Goal: Information Seeking & Learning: Learn about a topic

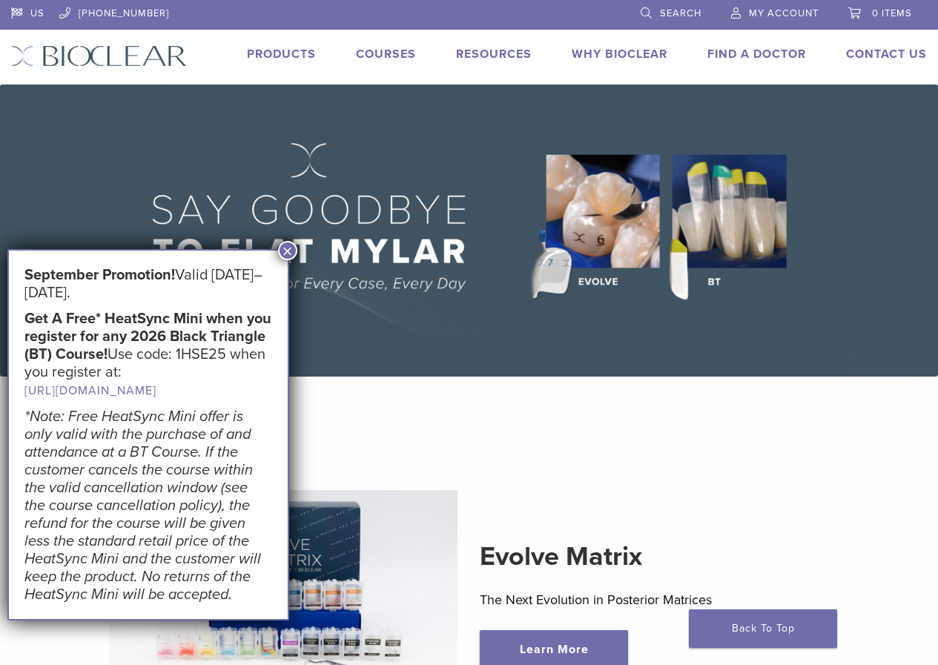
click at [456, 471] on div "Evolve Matrix The Next Evolution in Posterior Matrices Learn More" at bounding box center [468, 604] width 889 height 298
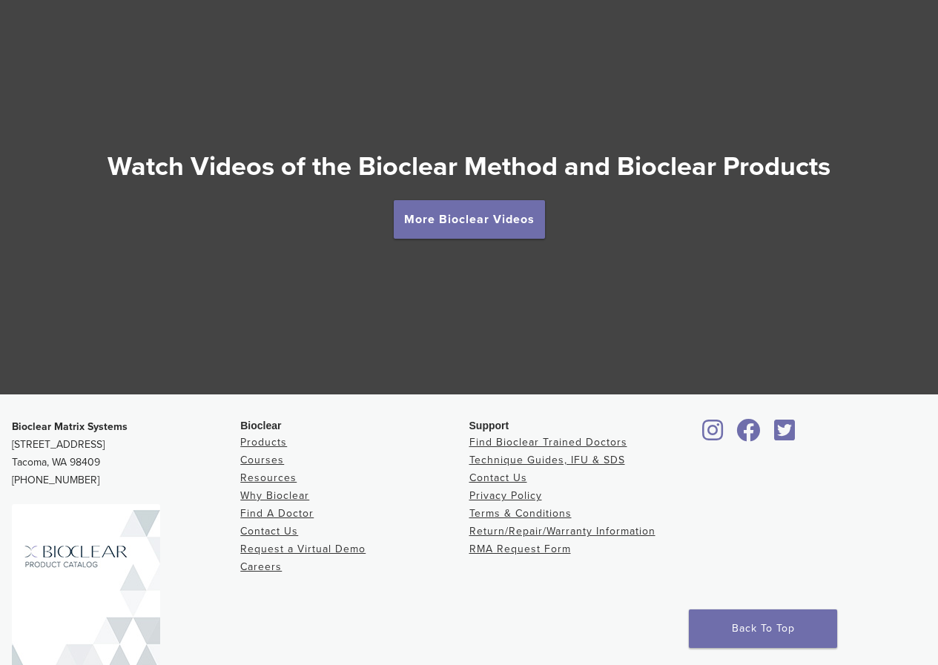
scroll to position [2678, 0]
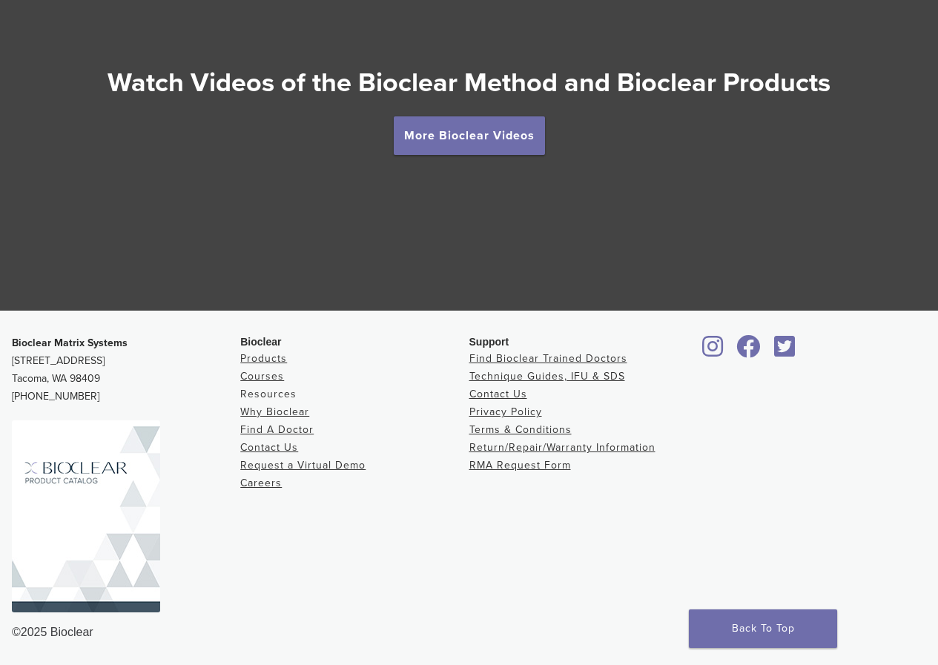
click at [257, 394] on link "Resources" at bounding box center [268, 394] width 56 height 13
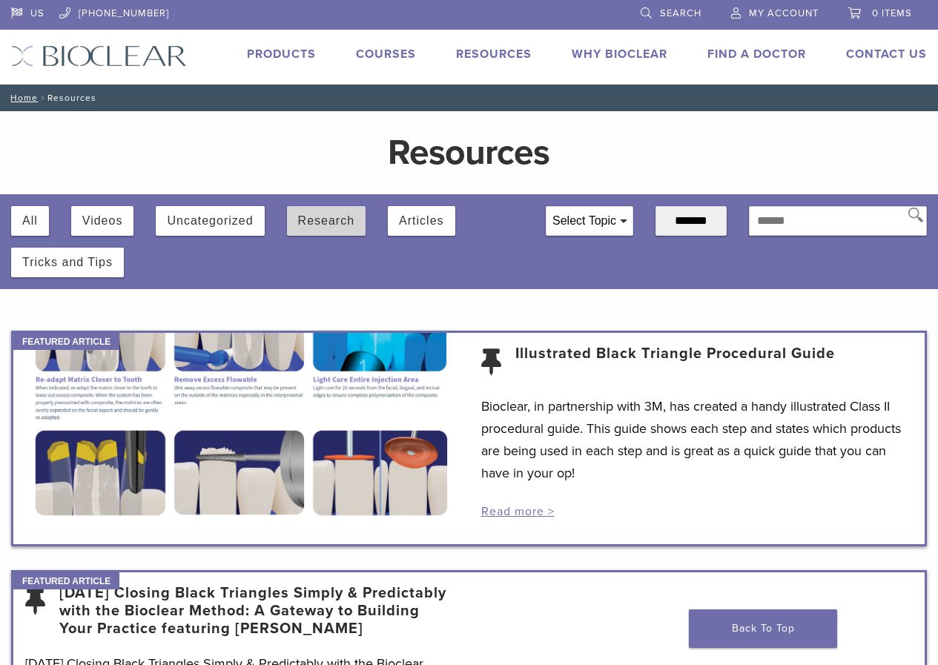
click at [340, 225] on button "Research" at bounding box center [326, 221] width 56 height 30
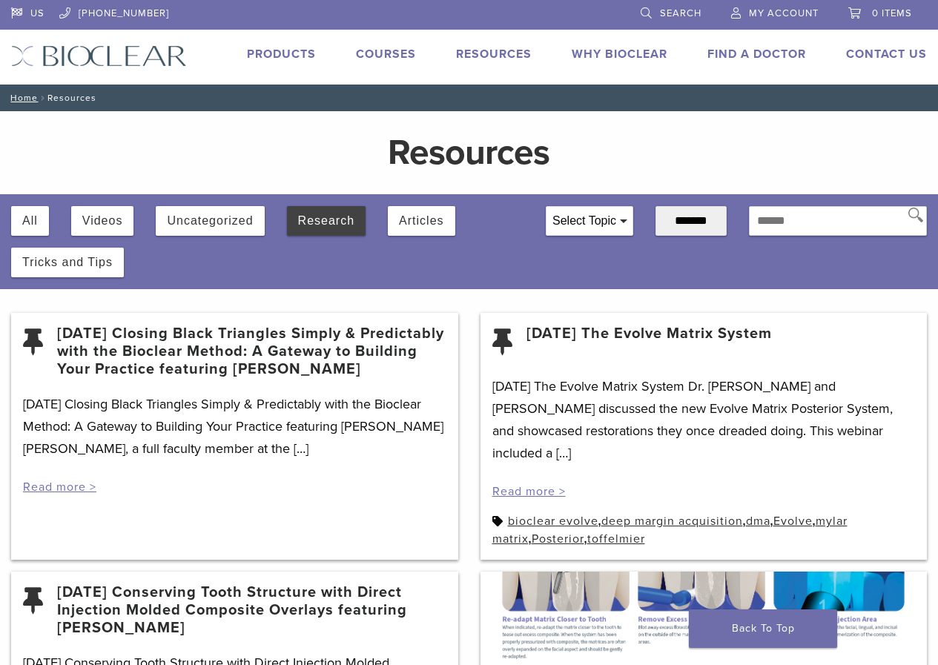
click at [613, 53] on link "Why Bioclear" at bounding box center [620, 54] width 96 height 15
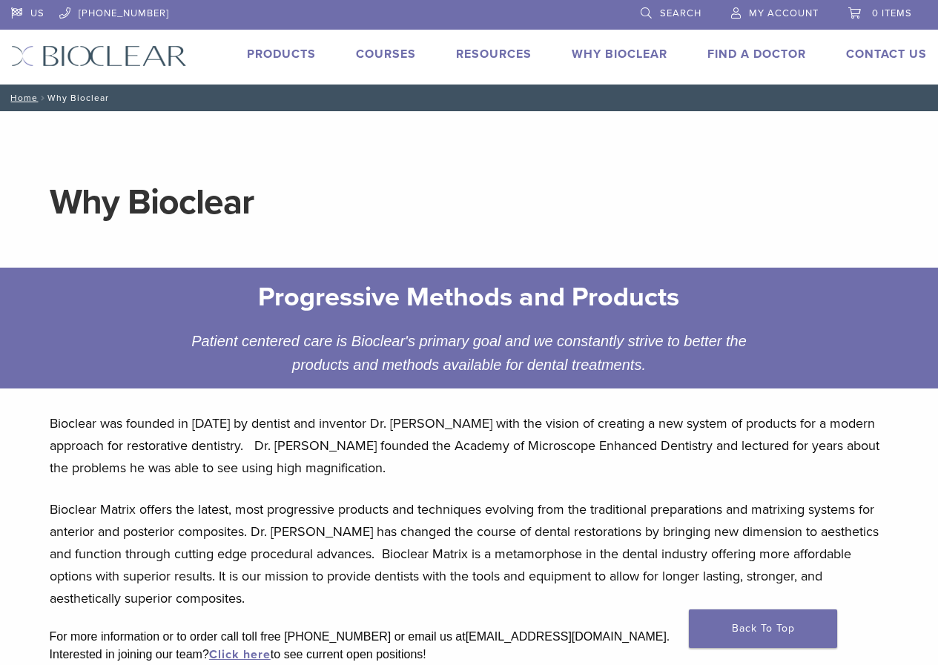
click at [260, 50] on link "Products" at bounding box center [281, 54] width 69 height 15
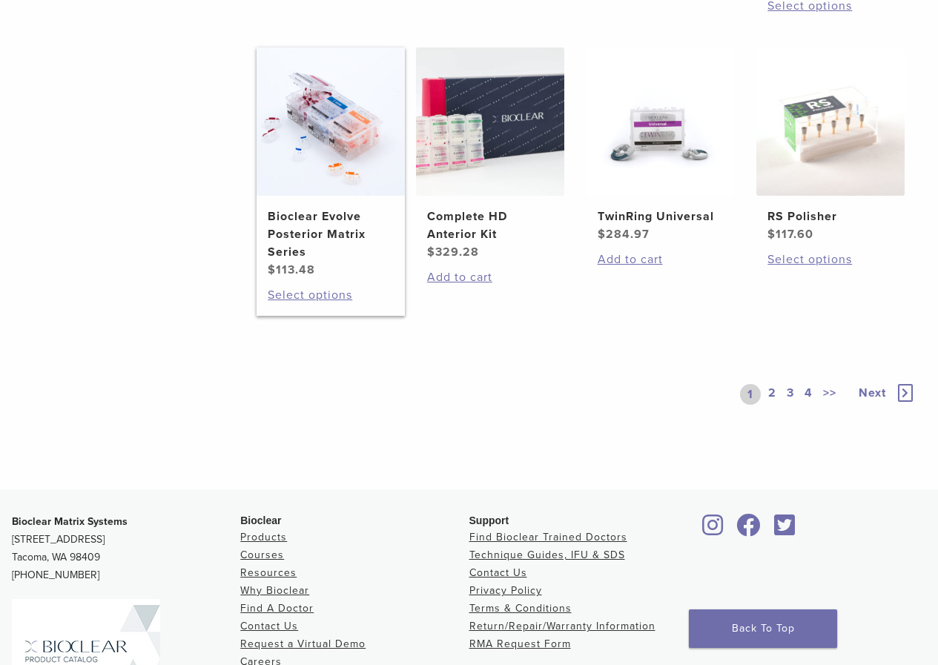
scroll to position [957, 0]
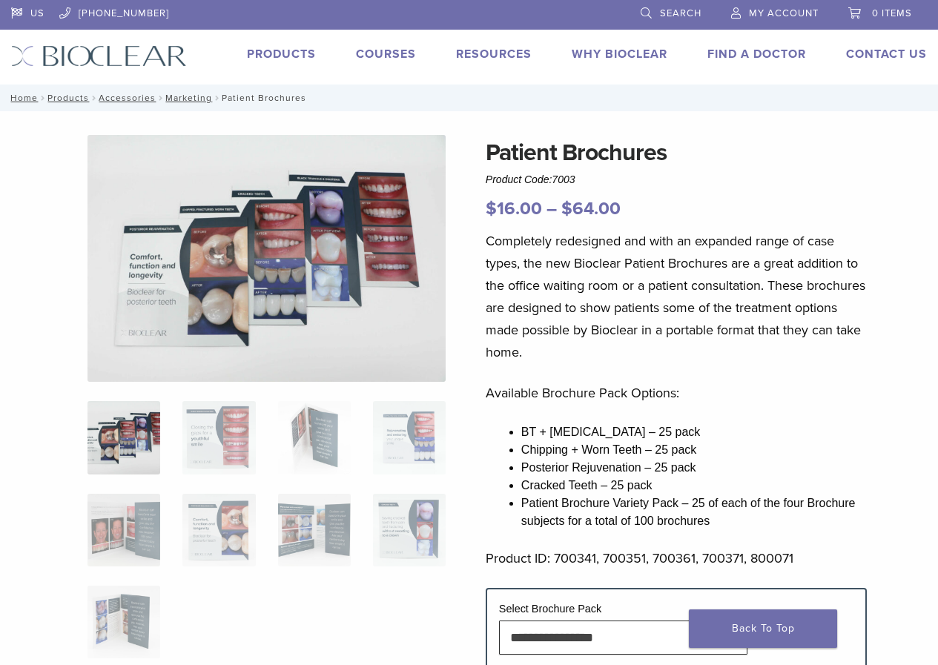
click at [191, 259] on img at bounding box center [267, 258] width 358 height 247
